Goal: Check status

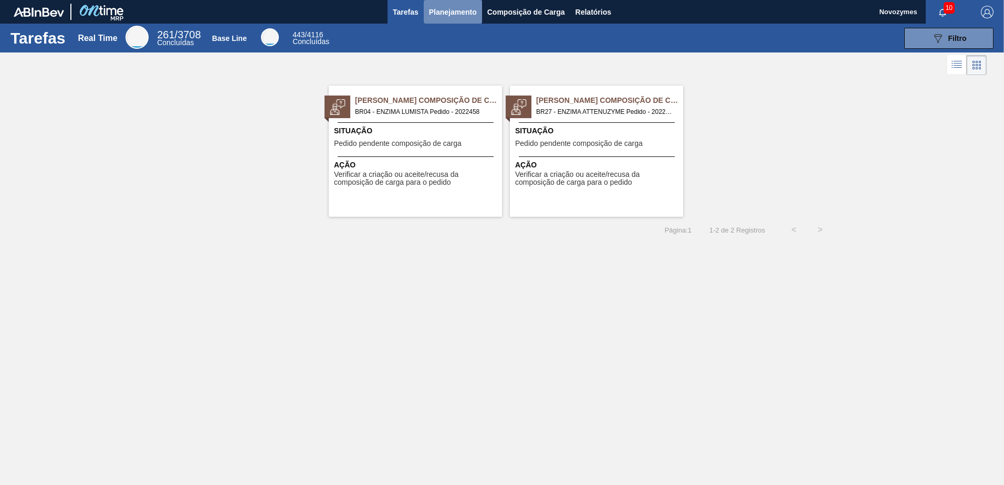
click at [465, 18] on button "Planejamento" at bounding box center [453, 12] width 58 height 24
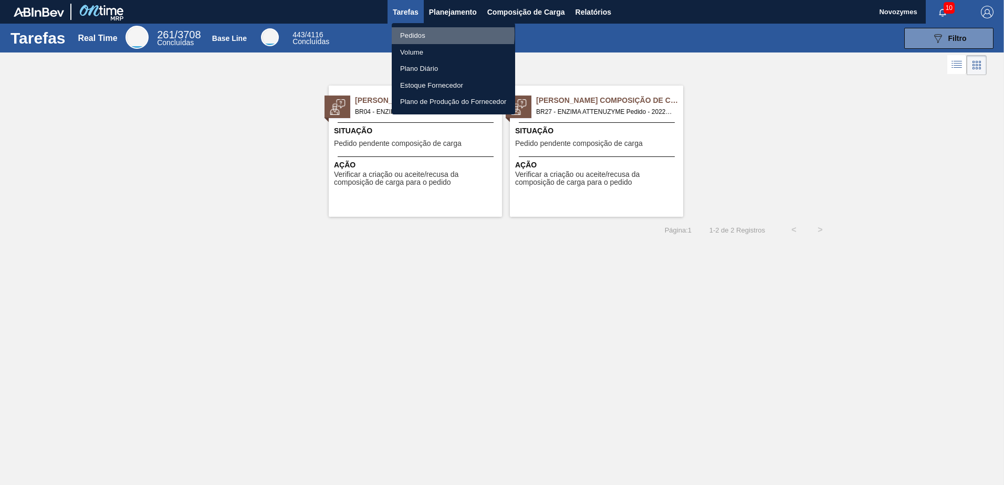
click at [420, 34] on li "Pedidos" at bounding box center [453, 35] width 123 height 17
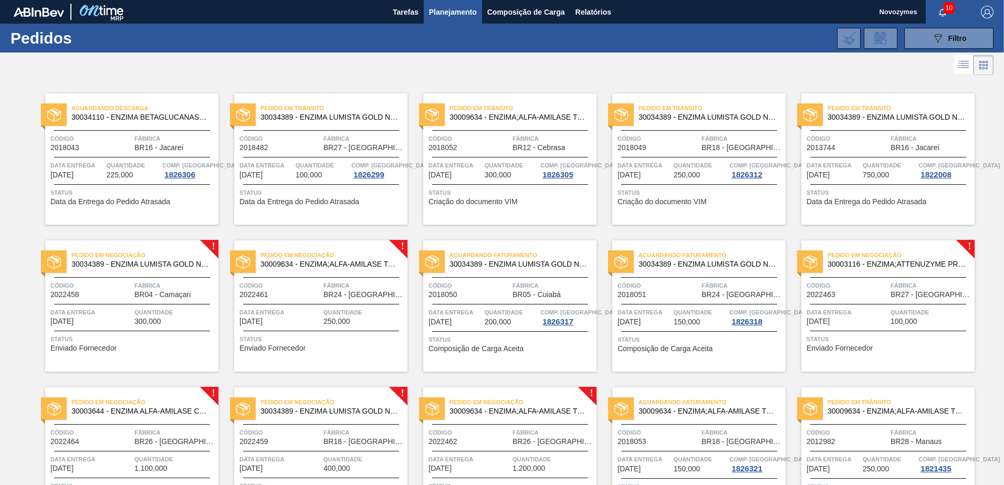
click at [373, 71] on div at bounding box center [502, 64] width 1004 height 25
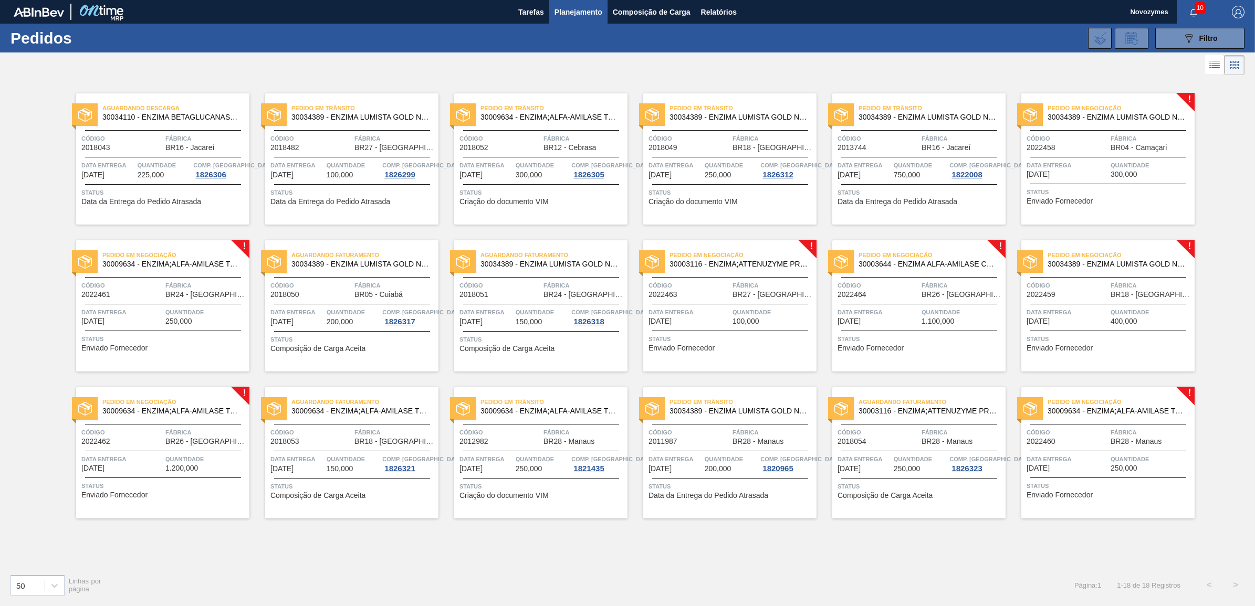
click at [202, 331] on div "Pedido em Negociação 30009634 - ENZIMA;ALFA-AMILASE TERMOESTÁVEL;TERMAMY Código…" at bounding box center [162, 305] width 173 height 131
